Goal: Transaction & Acquisition: Purchase product/service

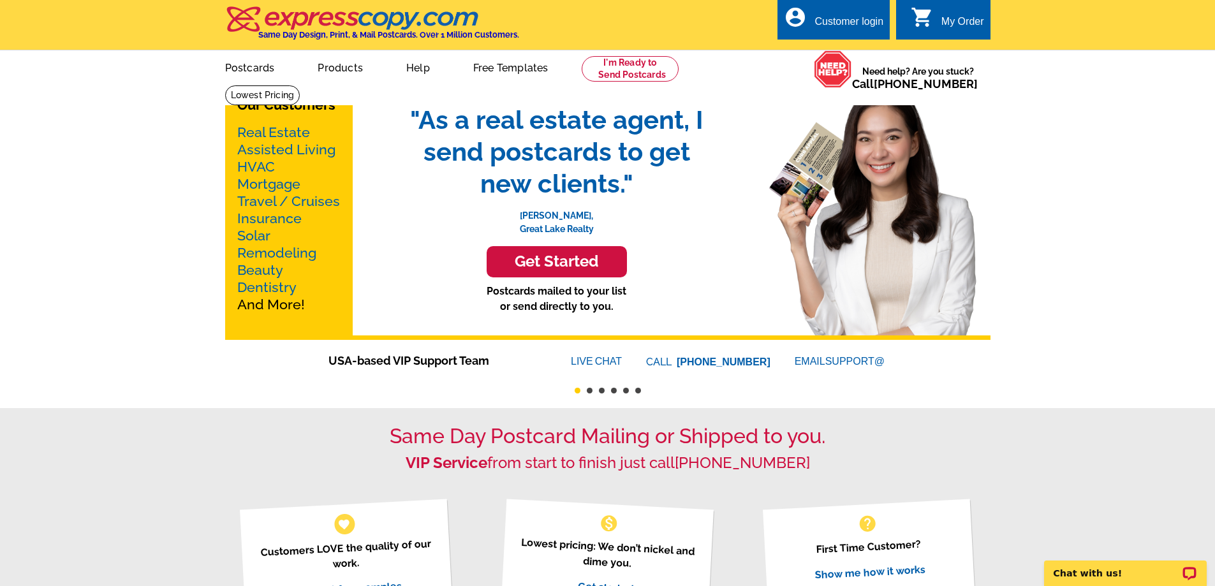
click at [550, 264] on h3 "Get Started" at bounding box center [557, 262] width 108 height 18
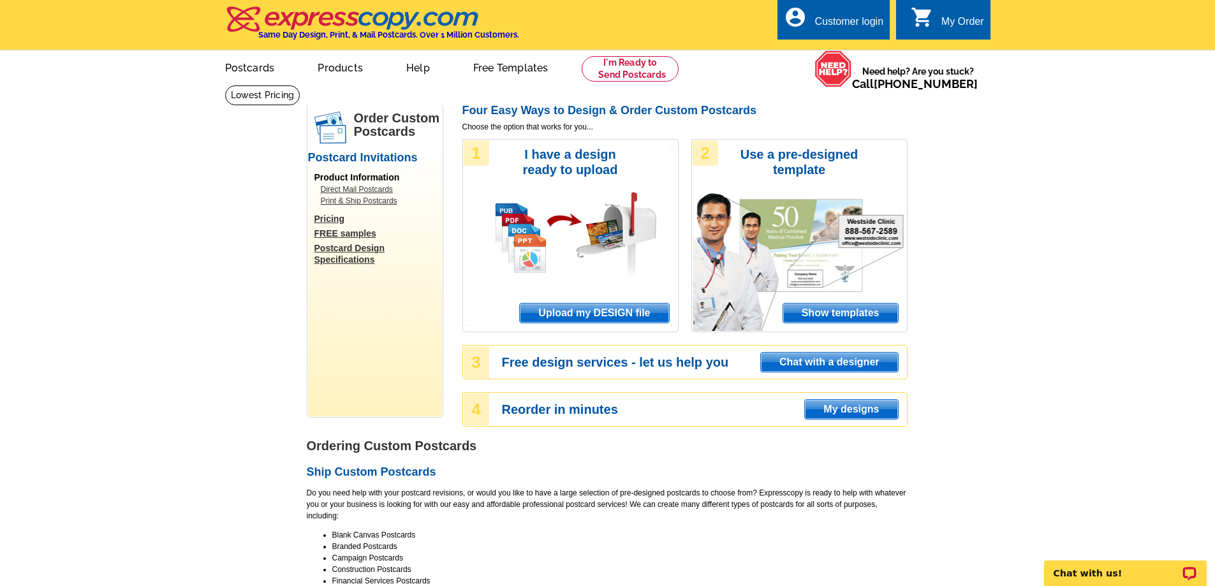
click at [594, 311] on span "Upload my DESIGN file" at bounding box center [594, 313] width 149 height 19
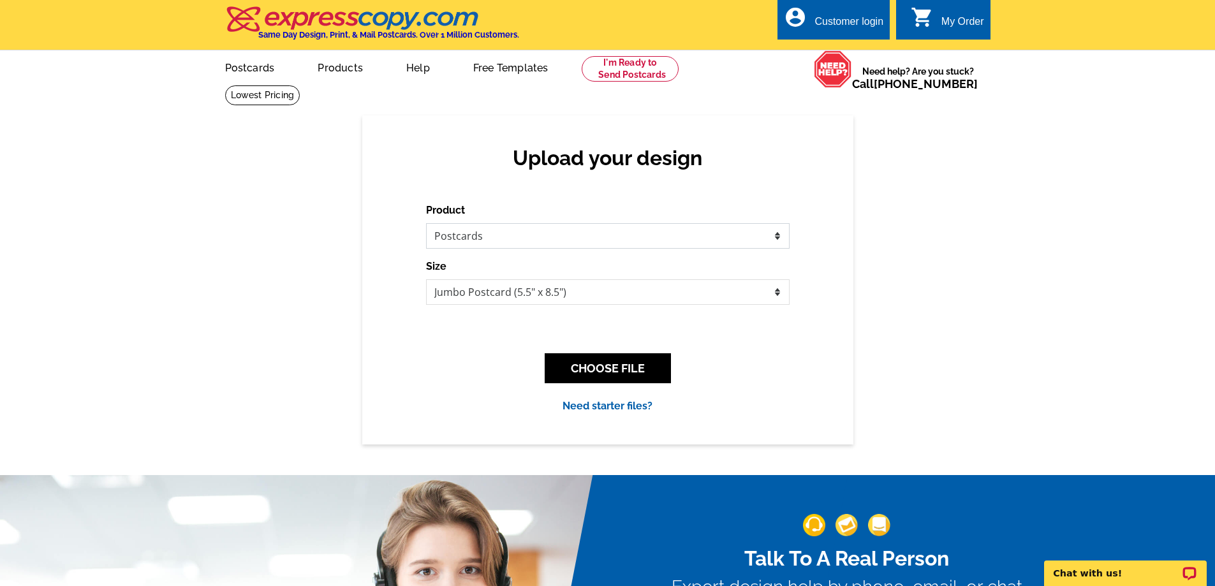
click at [657, 232] on select "Please select the type of file... Postcards Business Cards Letters and flyers G…" at bounding box center [608, 236] width 364 height 26
click at [619, 367] on button "CHOOSE FILE" at bounding box center [608, 368] width 126 height 30
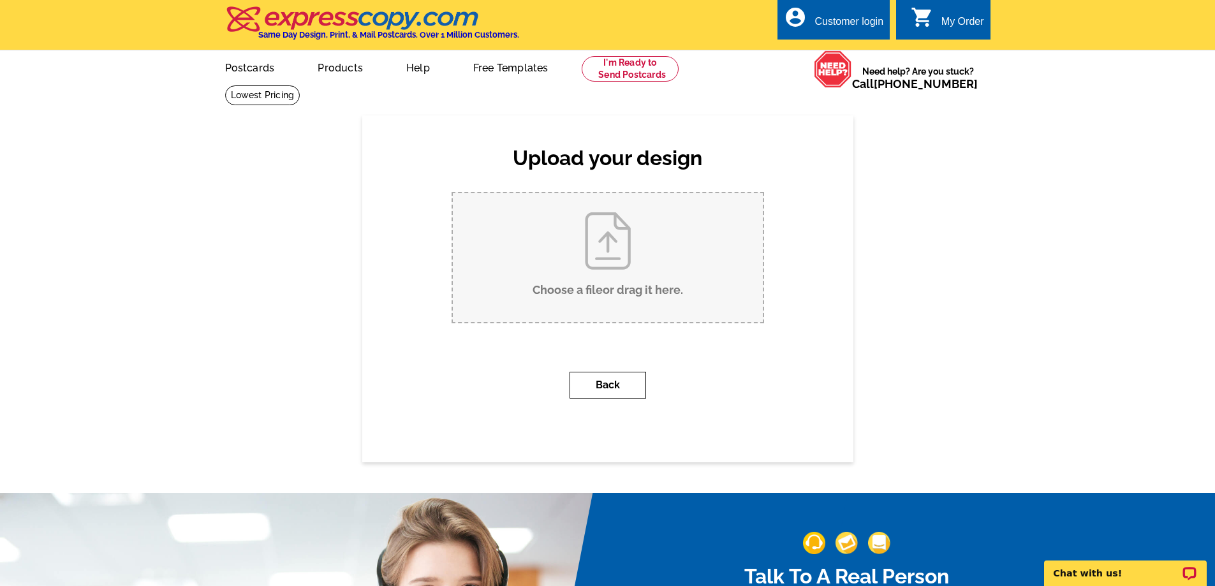
click at [612, 386] on button "Back" at bounding box center [607, 385] width 77 height 27
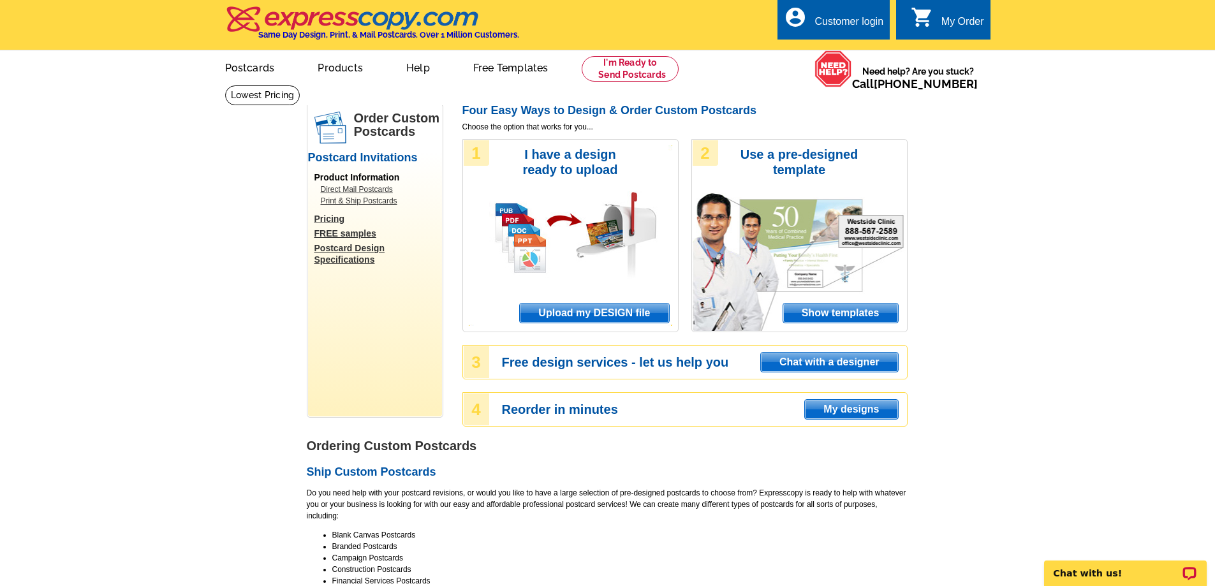
click at [839, 312] on span "Show templates" at bounding box center [840, 313] width 115 height 19
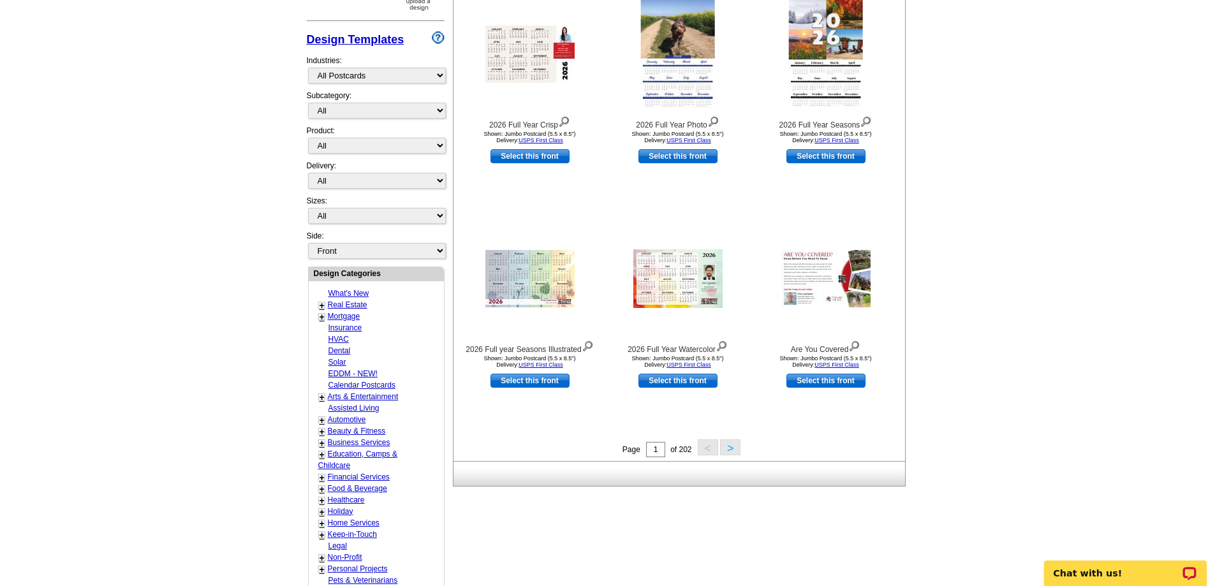
scroll to position [383, 0]
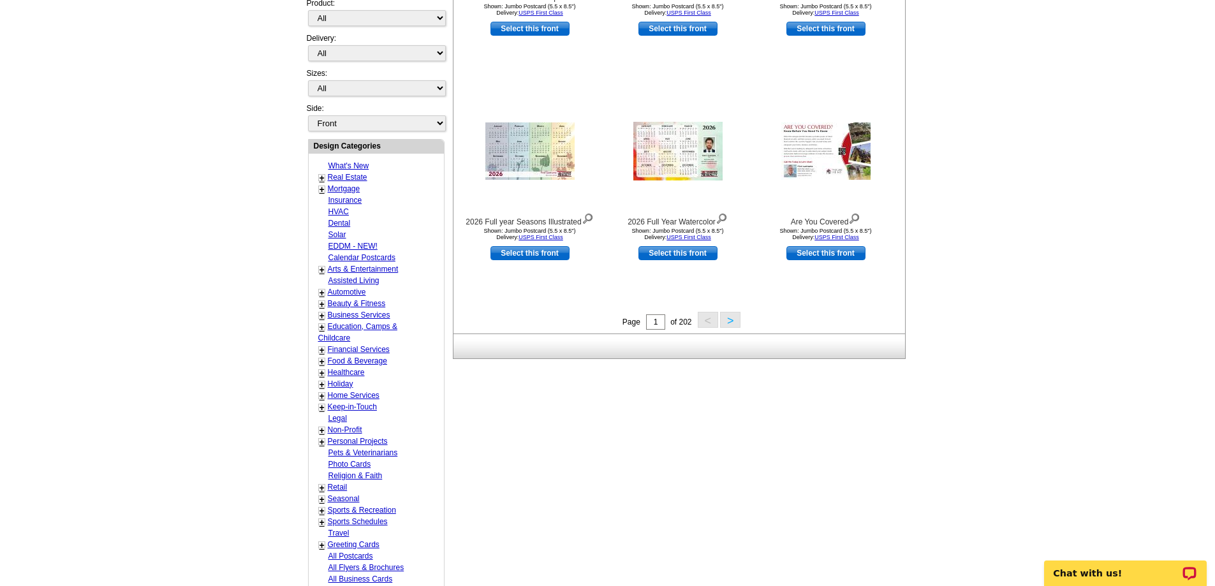
click at [342, 177] on link "Real Estate" at bounding box center [348, 177] width 40 height 9
select select "785"
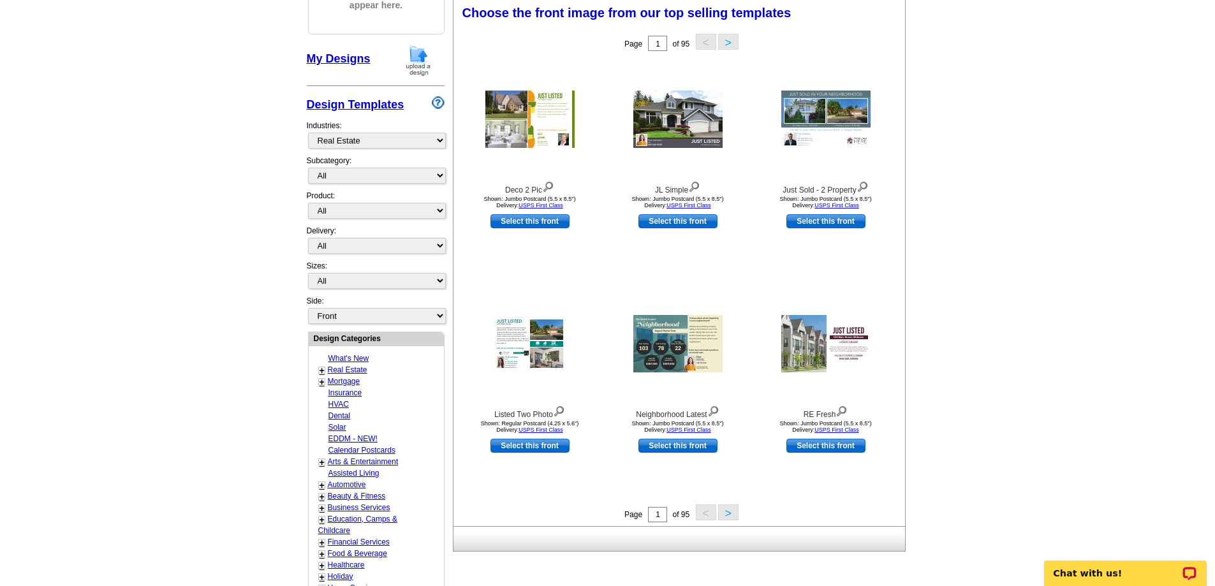
scroll to position [189, 0]
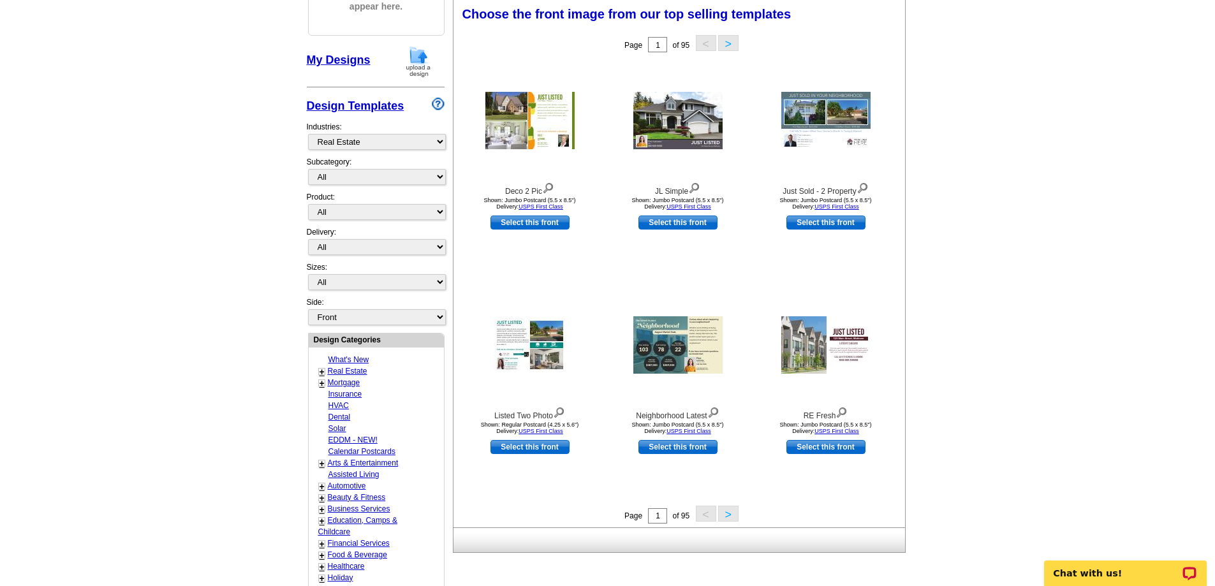
click at [320, 373] on link "+" at bounding box center [321, 372] width 5 height 10
click at [345, 387] on link "Just Sold" at bounding box center [344, 382] width 28 height 9
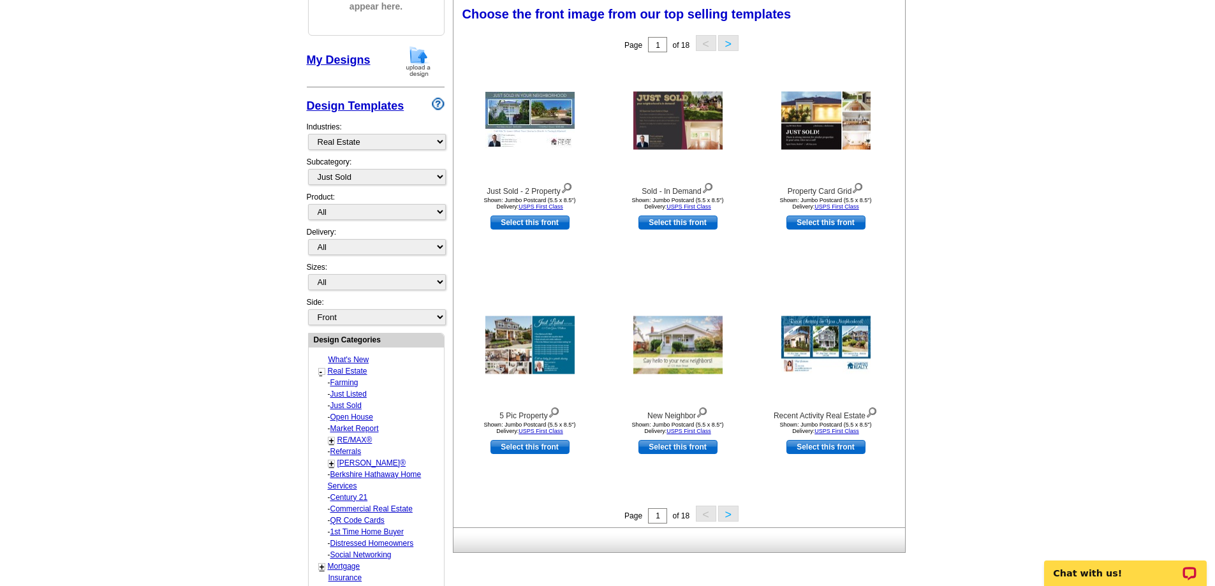
click at [344, 387] on link "Just Listed" at bounding box center [344, 382] width 28 height 9
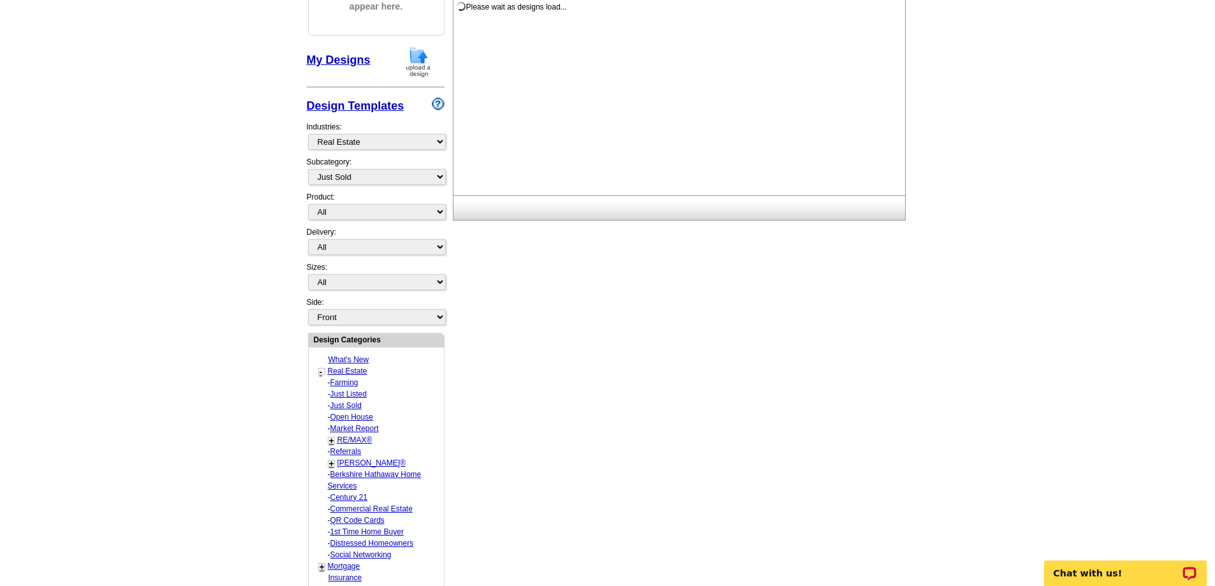
select select "788"
